Goal: Transaction & Acquisition: Purchase product/service

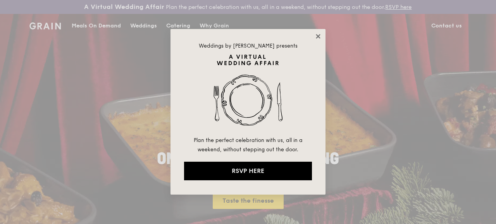
click at [321, 34] on icon at bounding box center [318, 36] width 7 height 7
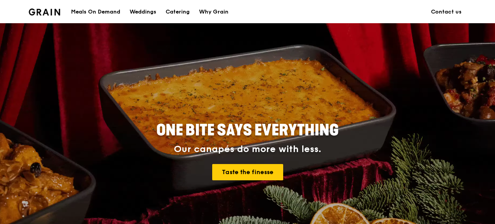
scroll to position [78, 0]
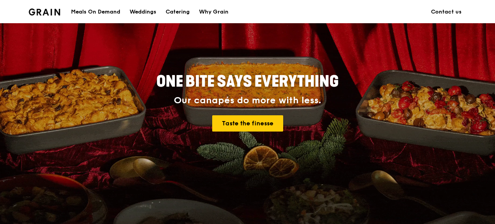
click at [109, 13] on div "Meals On Demand" at bounding box center [95, 11] width 49 height 23
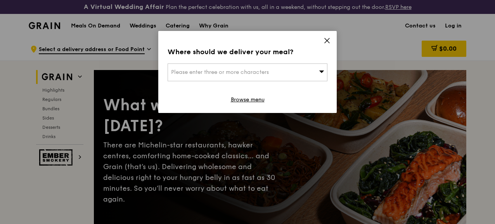
click at [258, 69] on span "Please enter three or more characters" at bounding box center [220, 72] width 98 height 7
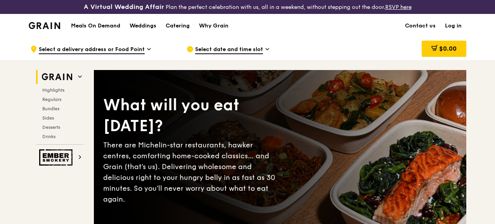
click at [452, 31] on link "Log in" at bounding box center [453, 25] width 26 height 23
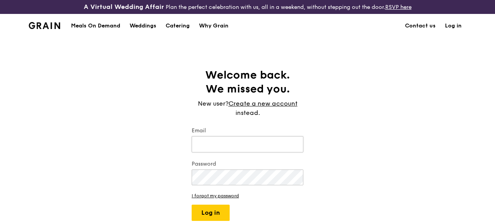
click at [202, 153] on input "Email" at bounding box center [248, 144] width 112 height 16
type input "[EMAIL_ADDRESS][DOMAIN_NAME]"
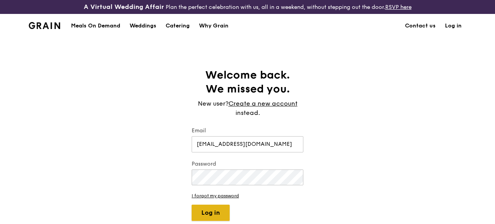
click at [216, 219] on button "Log in" at bounding box center [211, 213] width 38 height 16
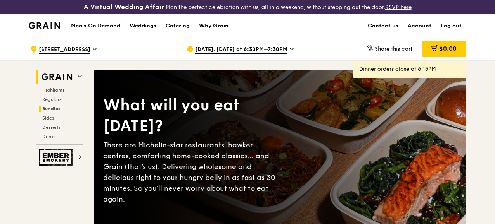
click at [54, 112] on span "Bundles" at bounding box center [51, 108] width 18 height 5
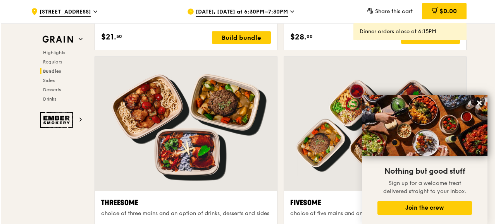
scroll to position [1360, 0]
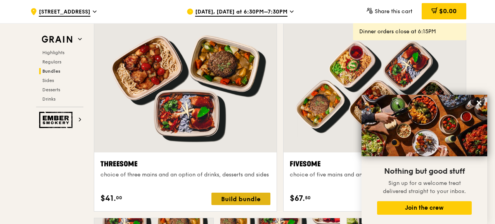
click at [232, 201] on div "Build bundle" at bounding box center [240, 199] width 59 height 12
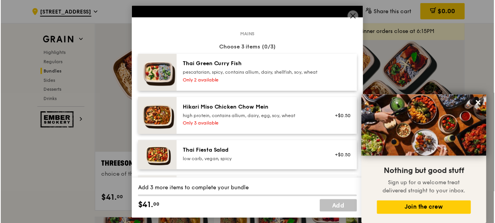
scroll to position [39, 0]
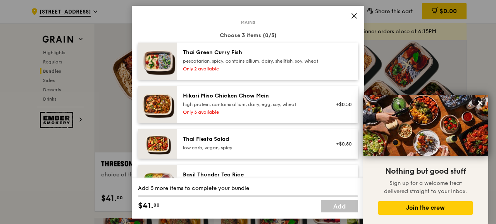
click at [229, 58] on div "pescatarian, spicy, contains allium, dairy, shellfish, soy, wheat" at bounding box center [252, 61] width 139 height 6
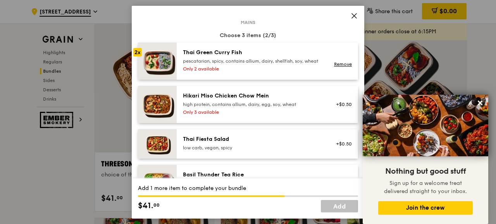
click at [352, 17] on icon at bounding box center [354, 15] width 5 height 5
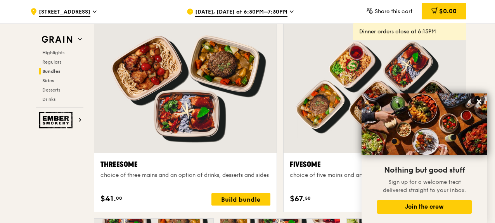
click at [279, 8] on span "[DATE], [DATE] at 6:30PM–7:30PM" at bounding box center [241, 12] width 92 height 9
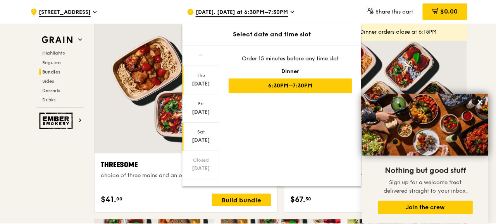
scroll to position [78, 0]
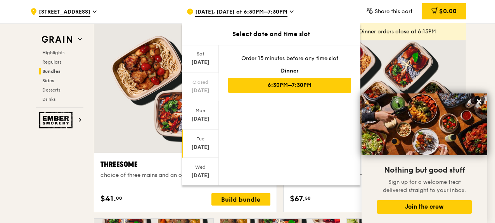
click at [204, 149] on div "[DATE]" at bounding box center [200, 147] width 35 height 8
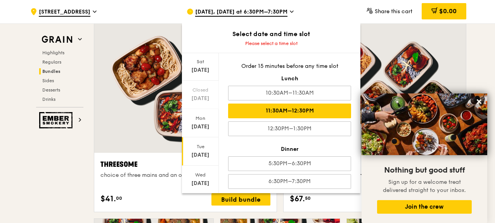
click at [326, 109] on div "11:30AM–12:30PM" at bounding box center [289, 111] width 123 height 15
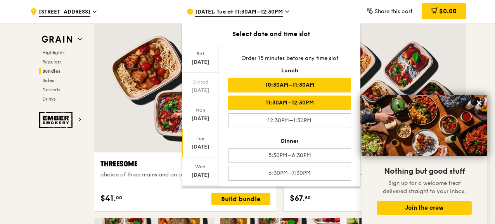
click at [314, 87] on div "10:30AM–11:30AM" at bounding box center [289, 85] width 123 height 15
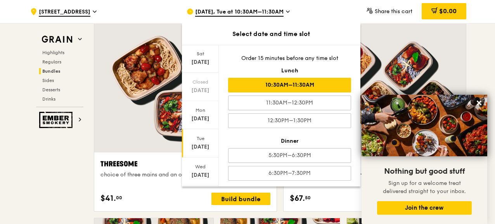
click at [338, 85] on div "10:30AM–11:30AM" at bounding box center [289, 85] width 123 height 15
click at [154, 11] on div ".cls-1 { fill: none; stroke: #fff; stroke-linecap: round; stroke-linejoin: roun…" at bounding box center [102, 11] width 144 height 23
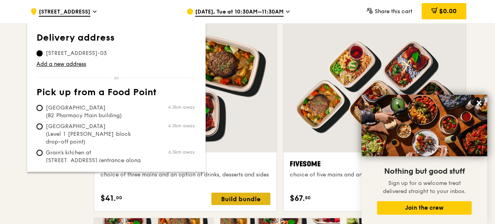
click at [239, 204] on div "Build bundle" at bounding box center [240, 199] width 59 height 12
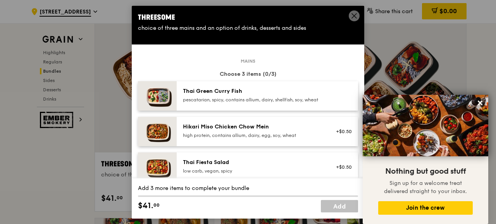
click at [270, 103] on div "pescatarian, spicy, contains allium, dairy, shellfish, soy, wheat" at bounding box center [252, 100] width 139 height 6
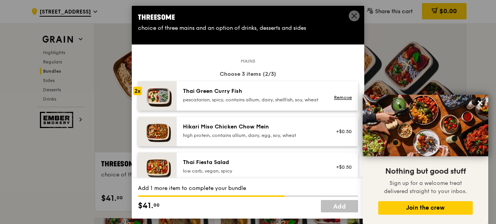
click at [270, 103] on div "pescatarian, spicy, contains allium, dairy, shellfish, soy, wheat" at bounding box center [252, 100] width 139 height 6
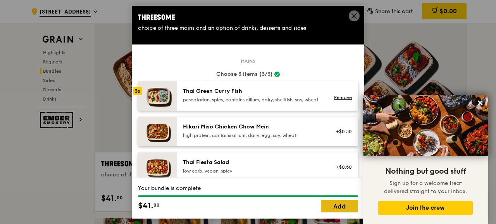
click at [344, 204] on link "Add" at bounding box center [339, 206] width 37 height 12
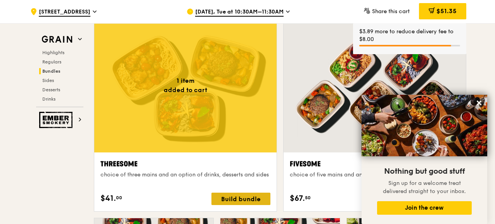
click at [233, 205] on div "Build bundle" at bounding box center [240, 199] width 59 height 12
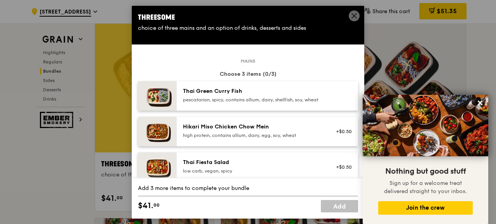
click at [227, 138] on div "high protein, contains allium, dairy, egg, soy, wheat" at bounding box center [252, 135] width 139 height 6
click at [279, 138] on div "high protein, contains allium, dairy, egg, soy, wheat" at bounding box center [252, 135] width 139 height 6
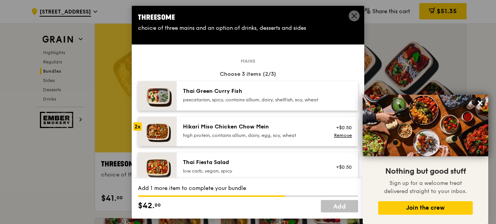
click at [279, 138] on div "high protein, contains allium, dairy, egg, soy, wheat" at bounding box center [252, 135] width 139 height 6
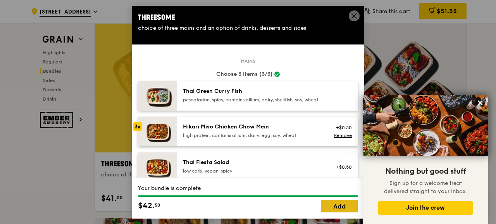
click at [335, 210] on link "Add" at bounding box center [339, 206] width 37 height 12
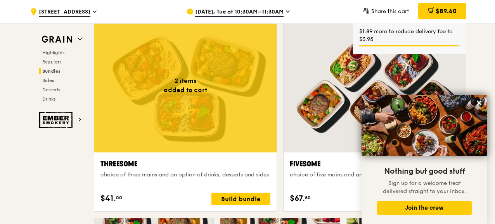
click at [189, 148] on div at bounding box center [185, 85] width 182 height 135
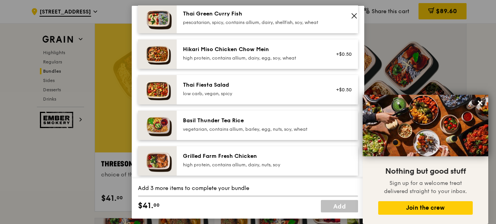
click at [250, 160] on div "Grilled Farm Fresh Chicken" at bounding box center [252, 156] width 139 height 8
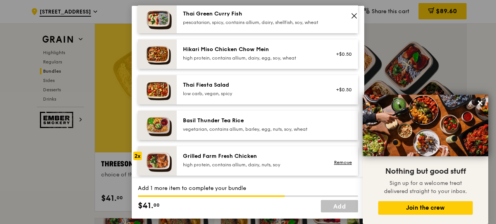
click at [250, 160] on div "Grilled Farm Fresh Chicken" at bounding box center [252, 156] width 139 height 8
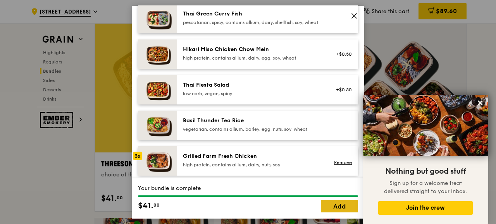
click at [330, 210] on link "Add" at bounding box center [339, 206] width 37 height 12
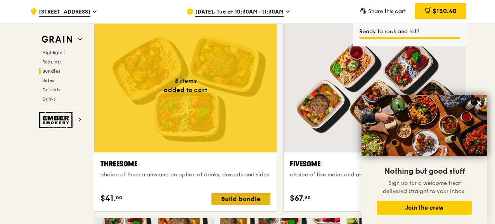
click at [252, 205] on div "Build bundle" at bounding box center [240, 199] width 59 height 12
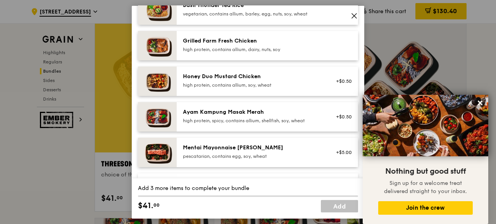
scroll to position [194, 0]
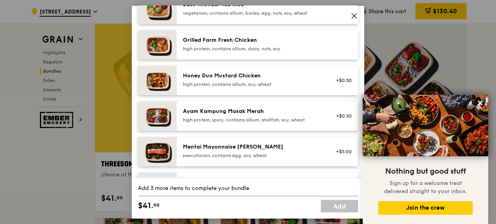
click at [253, 123] on div "high protein, spicy, contains allium, shellfish, soy, wheat" at bounding box center [252, 120] width 139 height 6
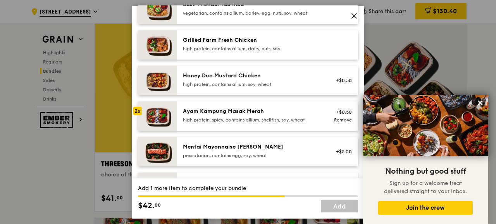
click at [253, 123] on div "high protein, spicy, contains allium, shellfish, soy, wheat" at bounding box center [252, 120] width 139 height 6
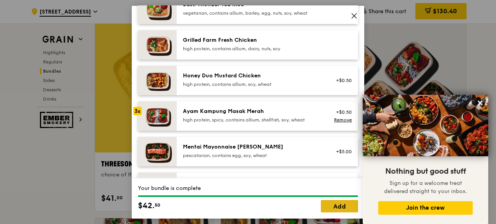
click at [335, 209] on link "Add" at bounding box center [339, 206] width 37 height 12
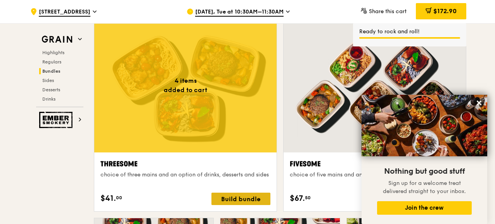
click at [233, 205] on div "Build bundle" at bounding box center [240, 199] width 59 height 12
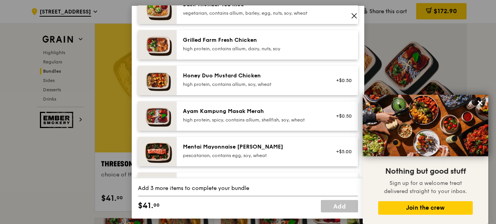
click at [263, 87] on div "high protein, contains allium, soy, wheat" at bounding box center [252, 84] width 139 height 6
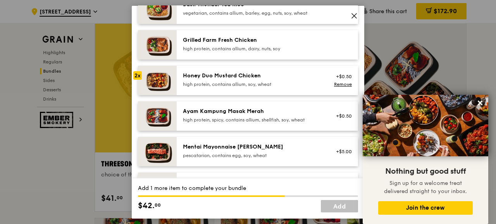
click at [263, 87] on div "high protein, contains allium, soy, wheat" at bounding box center [252, 84] width 139 height 6
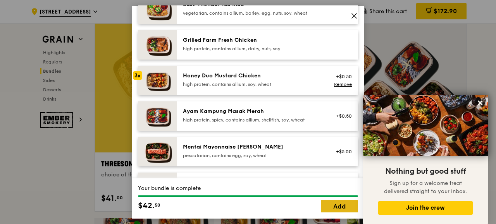
click at [338, 205] on link "Add" at bounding box center [339, 206] width 37 height 12
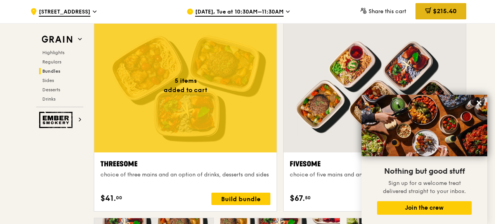
click at [442, 12] on span "$215.40" at bounding box center [445, 10] width 24 height 7
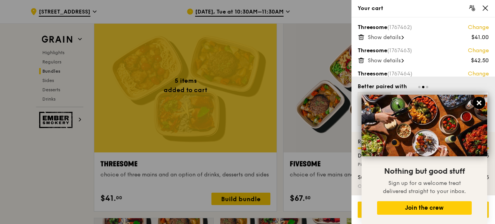
click at [482, 105] on icon at bounding box center [478, 103] width 7 height 7
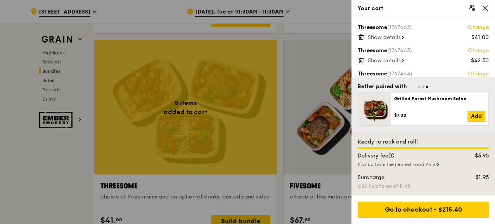
scroll to position [1321, 0]
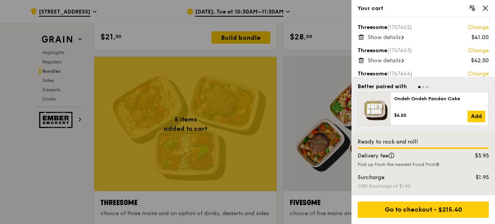
click at [389, 38] on span "Show details" at bounding box center [384, 37] width 33 height 7
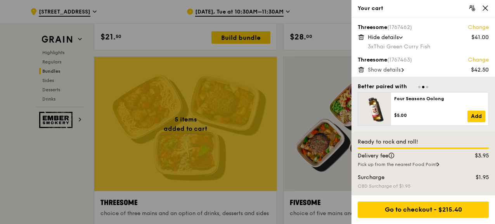
click at [394, 68] on span "Show details" at bounding box center [384, 70] width 33 height 7
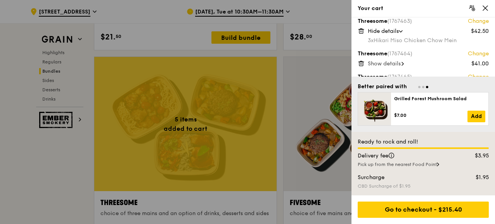
scroll to position [78, 0]
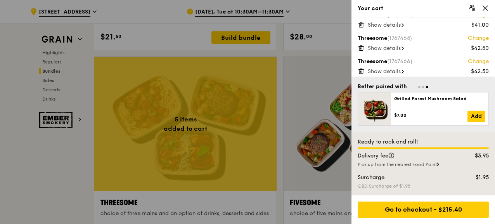
click at [388, 24] on span "Show details" at bounding box center [384, 25] width 33 height 7
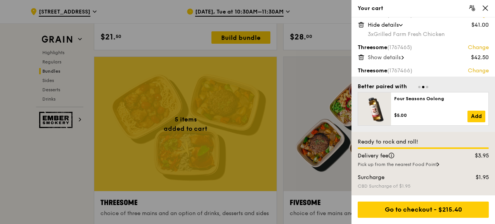
click at [370, 59] on span "Show details" at bounding box center [384, 57] width 33 height 7
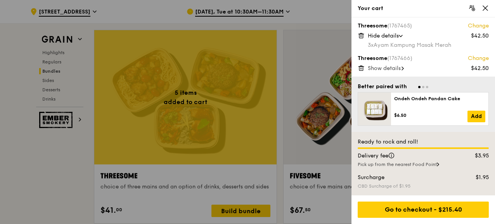
scroll to position [1360, 0]
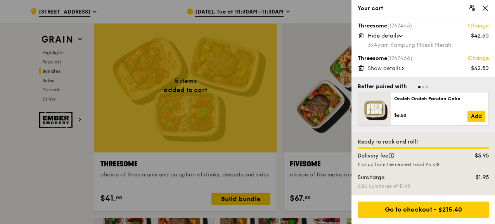
click at [393, 67] on span "Show details" at bounding box center [384, 68] width 33 height 7
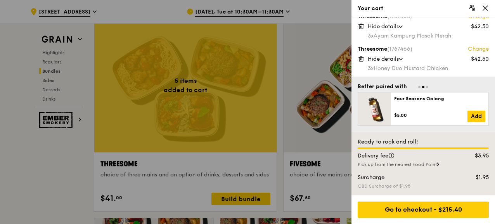
scroll to position [1399, 0]
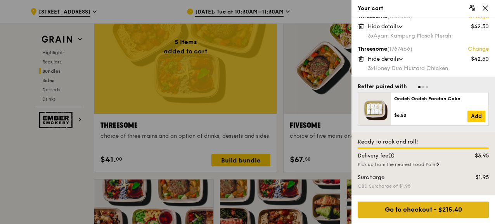
click at [441, 213] on div "Go to checkout - $215.40" at bounding box center [422, 210] width 131 height 16
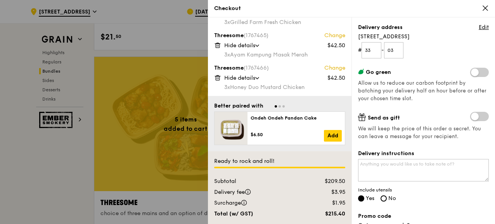
scroll to position [116, 0]
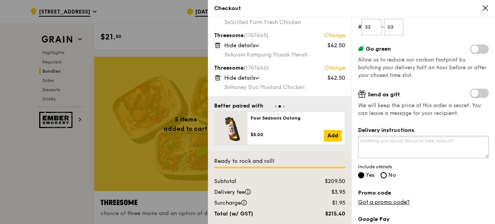
click at [400, 148] on textarea "Delivery instructions" at bounding box center [423, 147] width 131 height 22
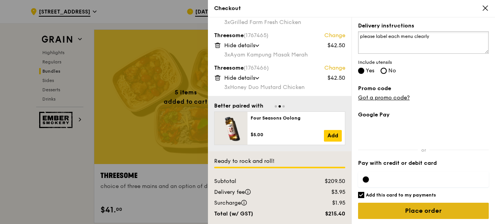
scroll to position [1360, 0]
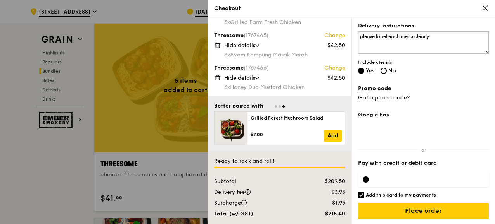
type textarea "please label each menu clearly"
click at [357, 193] on div "Grain it forward Top up $10 to send a meal to someone in need. We work with our…" at bounding box center [422, 120] width 143 height 207
click at [362, 194] on input "Add this card to my payments" at bounding box center [361, 195] width 6 height 6
checkbox input "false"
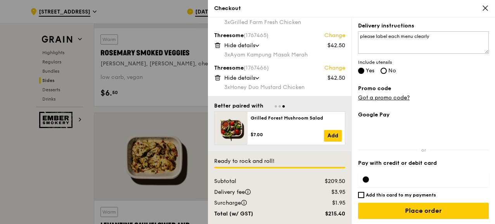
scroll to position [1903, 0]
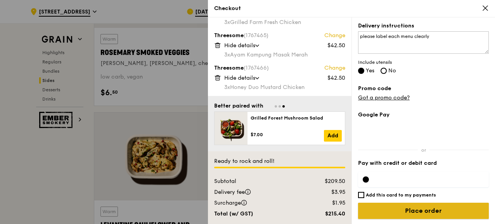
click at [432, 211] on input "Place order" at bounding box center [423, 211] width 131 height 16
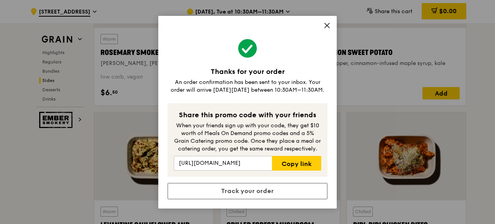
click at [489, 69] on div "Thanks for your order An order confirmation has been sent to your inbox. Your o…" at bounding box center [247, 112] width 495 height 224
click at [326, 24] on icon at bounding box center [326, 25] width 7 height 7
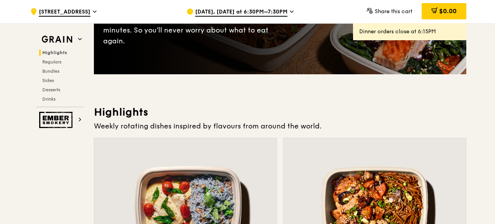
scroll to position [0, 0]
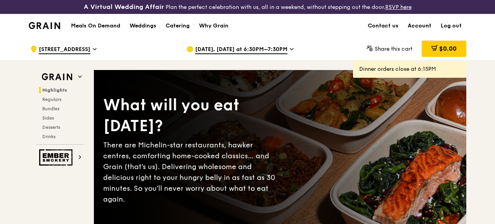
click at [420, 34] on link "Account" at bounding box center [419, 25] width 33 height 23
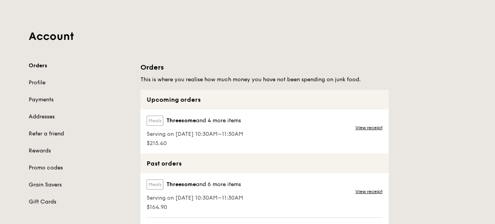
scroll to position [78, 0]
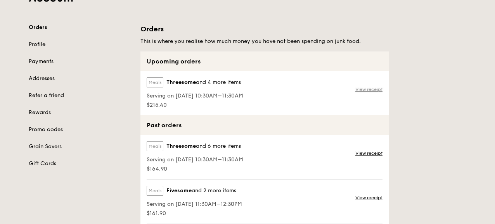
click at [377, 93] on link "View receipt" at bounding box center [368, 89] width 27 height 6
